Goal: Task Accomplishment & Management: Use online tool/utility

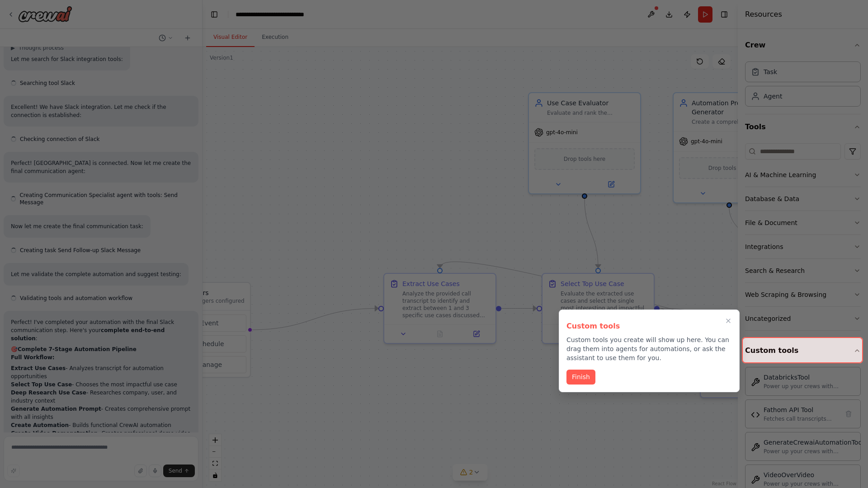
scroll to position [3818, 0]
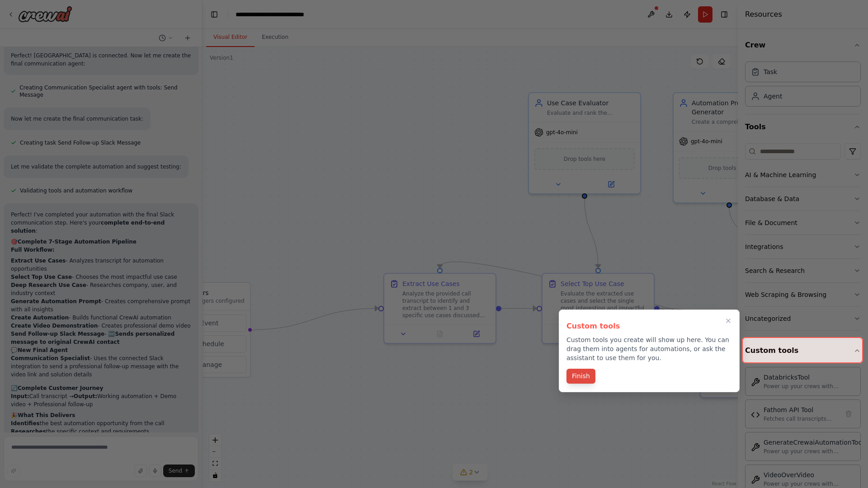
click at [580, 377] on button "Finish" at bounding box center [580, 376] width 29 height 15
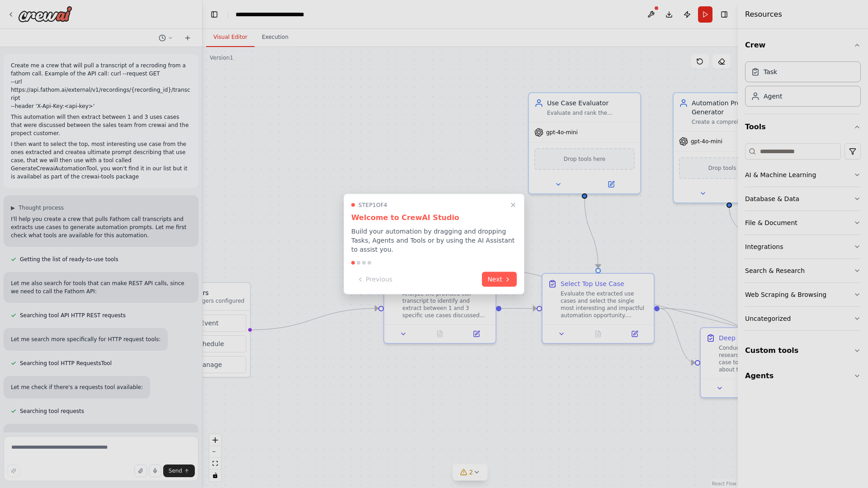
click at [13, 63] on div at bounding box center [434, 244] width 868 height 488
click at [266, 99] on div at bounding box center [434, 244] width 868 height 488
drag, startPoint x: 324, startPoint y: 122, endPoint x: 165, endPoint y: 103, distance: 159.2
click at [165, 103] on div at bounding box center [434, 244] width 868 height 488
drag, startPoint x: 165, startPoint y: 103, endPoint x: 334, endPoint y: 240, distance: 217.5
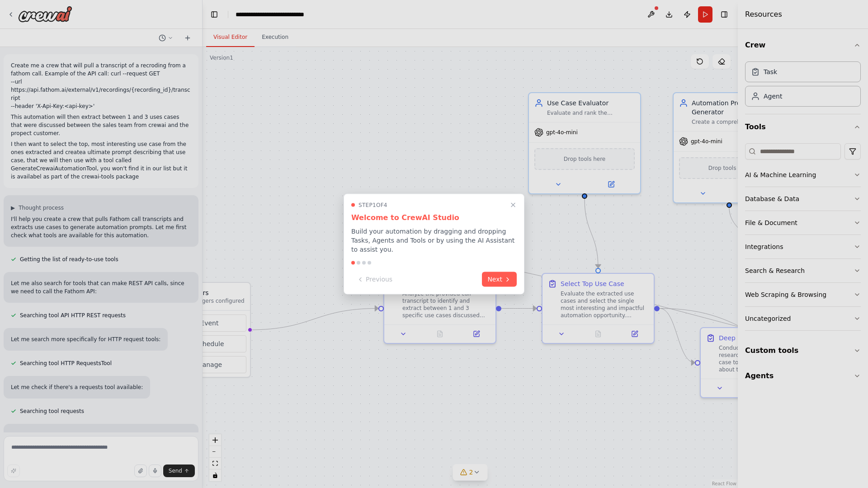
click at [334, 240] on div at bounding box center [434, 244] width 868 height 488
drag, startPoint x: 263, startPoint y: 95, endPoint x: 348, endPoint y: 221, distance: 152.0
click at [348, 221] on div "Create me a crew that will pull a transcript of a recroding from a fathom call.…" at bounding box center [434, 244] width 868 height 488
